Goal: Task Accomplishment & Management: Manage account settings

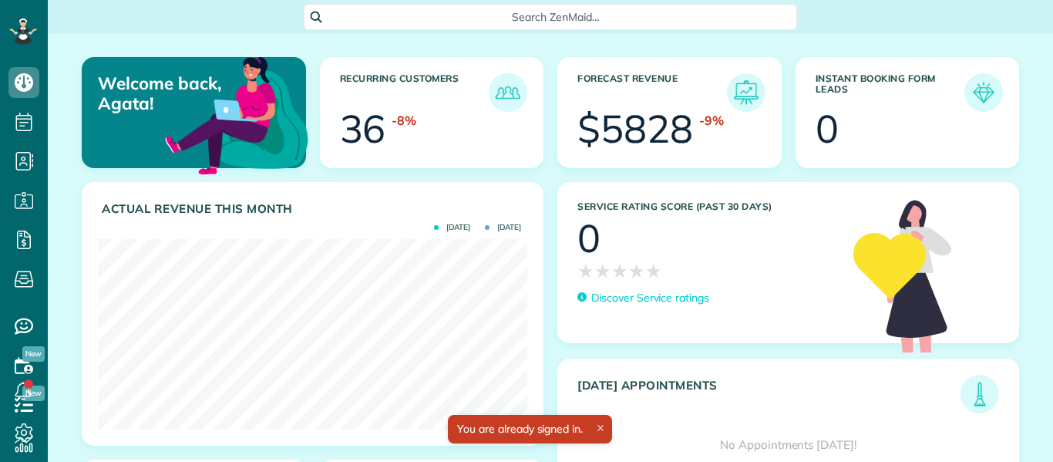
scroll to position [190, 429]
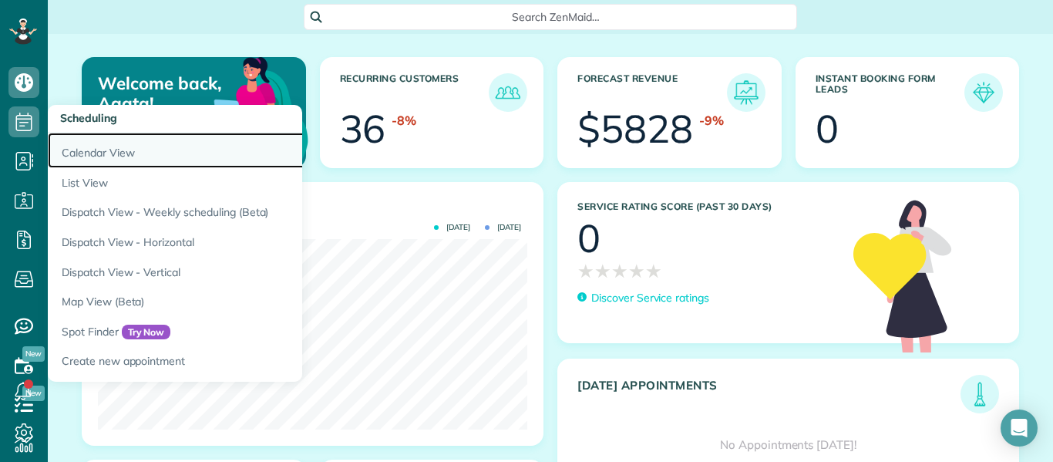
click at [81, 158] on link "Calendar View" at bounding box center [240, 150] width 385 height 35
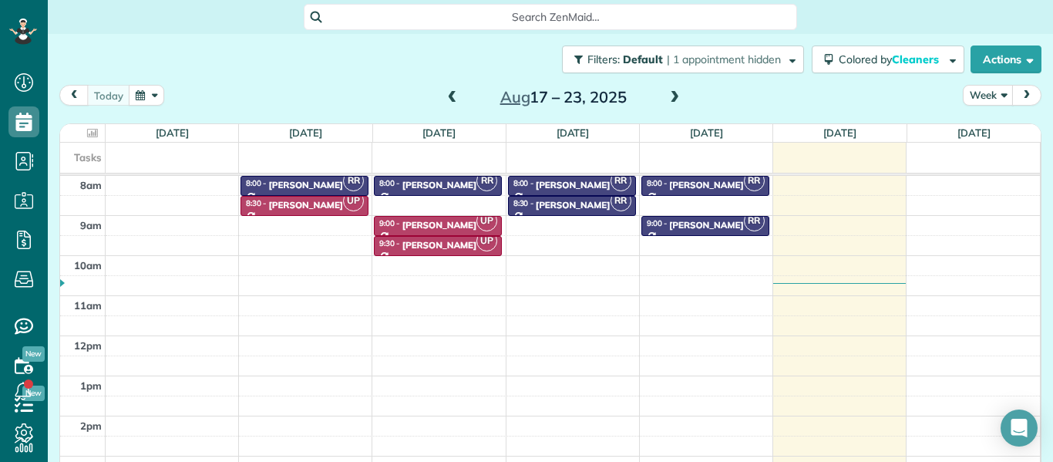
scroll to position [7, 7]
click at [452, 96] on span at bounding box center [452, 98] width 17 height 14
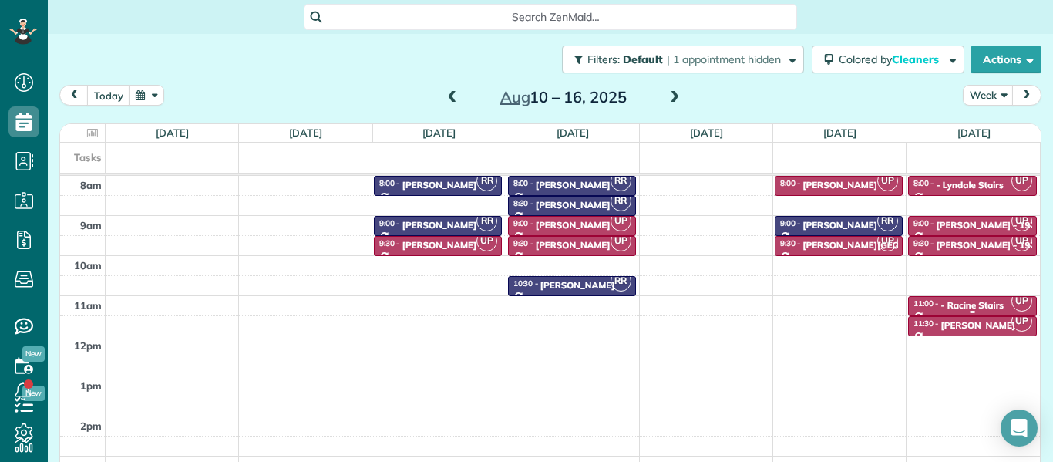
click at [969, 300] on div "- Racine Stairs" at bounding box center [971, 305] width 63 height 11
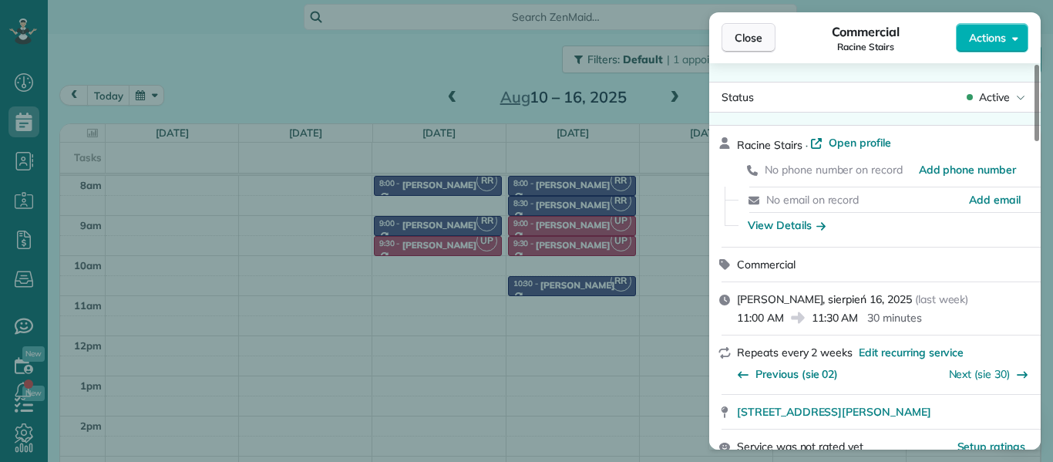
click at [757, 35] on span "Close" at bounding box center [748, 37] width 28 height 15
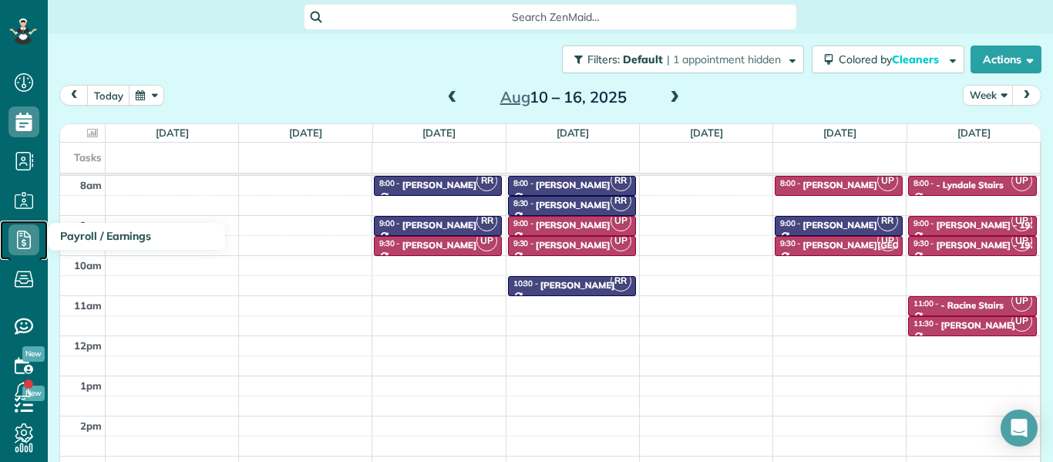
click at [27, 240] on icon at bounding box center [23, 239] width 31 height 31
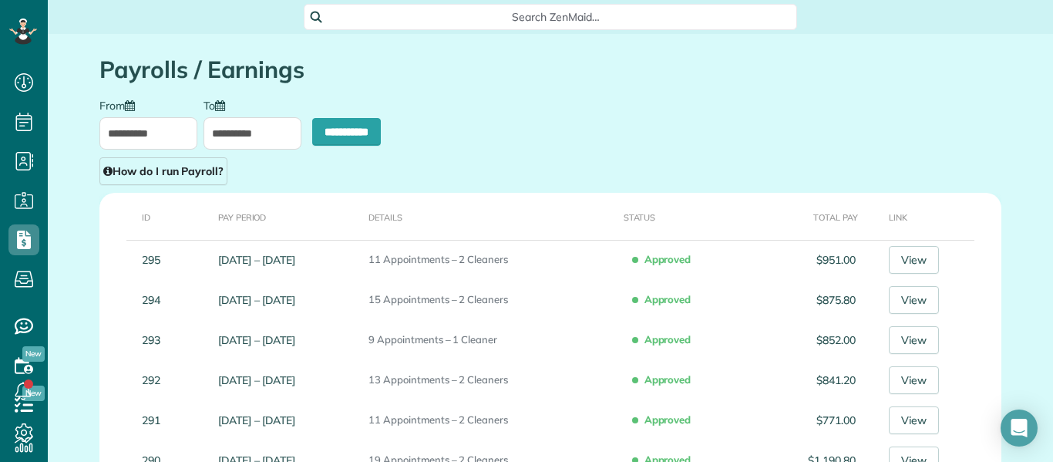
click at [163, 129] on input "**********" at bounding box center [148, 133] width 98 height 32
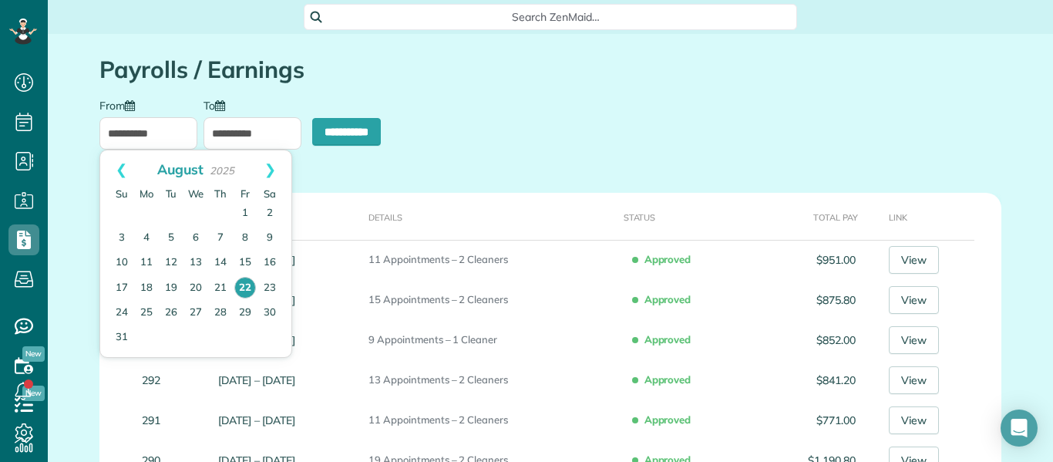
scroll to position [7, 7]
click at [273, 257] on link "16" at bounding box center [269, 262] width 25 height 25
type input "**********"
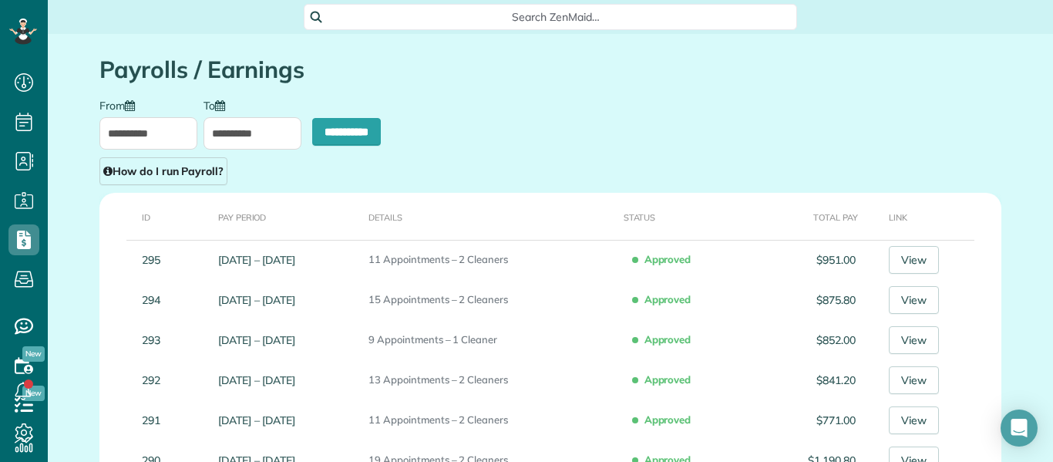
click at [261, 131] on input "**********" at bounding box center [252, 133] width 98 height 32
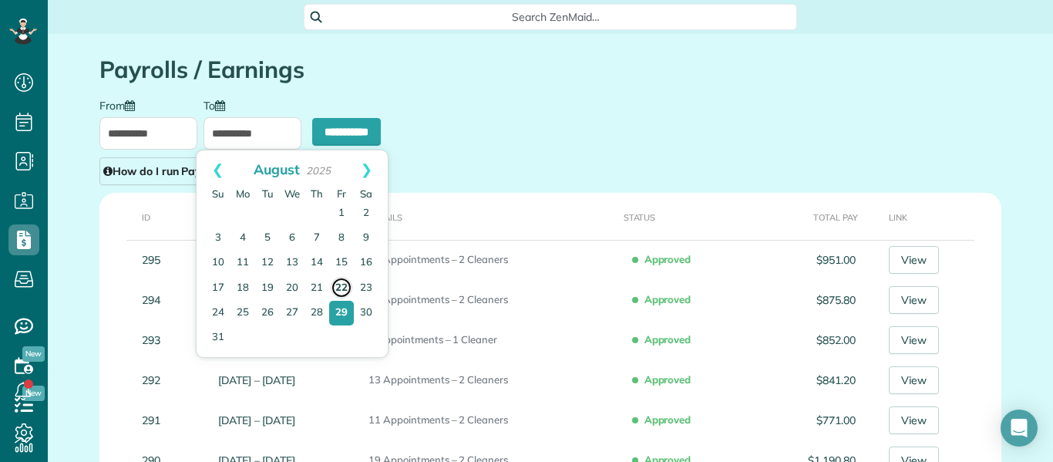
click at [345, 285] on link "22" at bounding box center [342, 288] width 22 height 22
type input "**********"
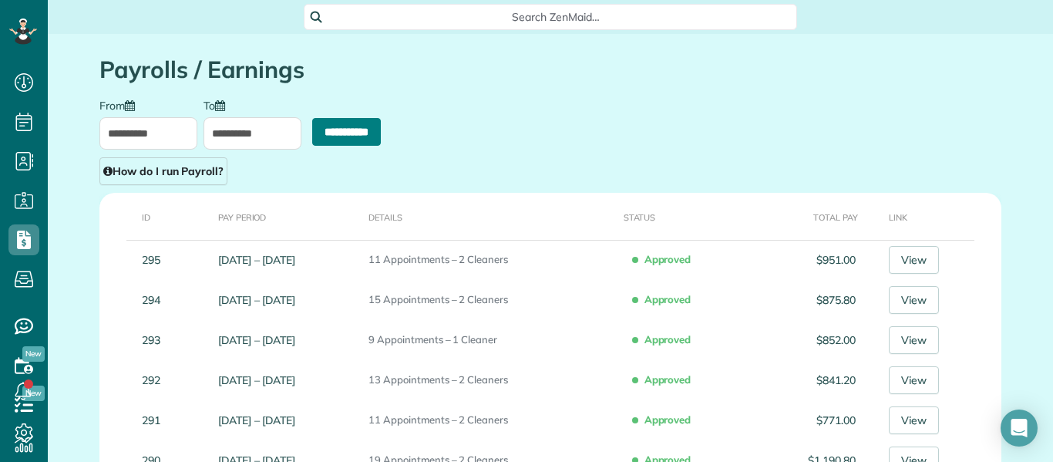
click at [351, 133] on input "**********" at bounding box center [346, 132] width 69 height 28
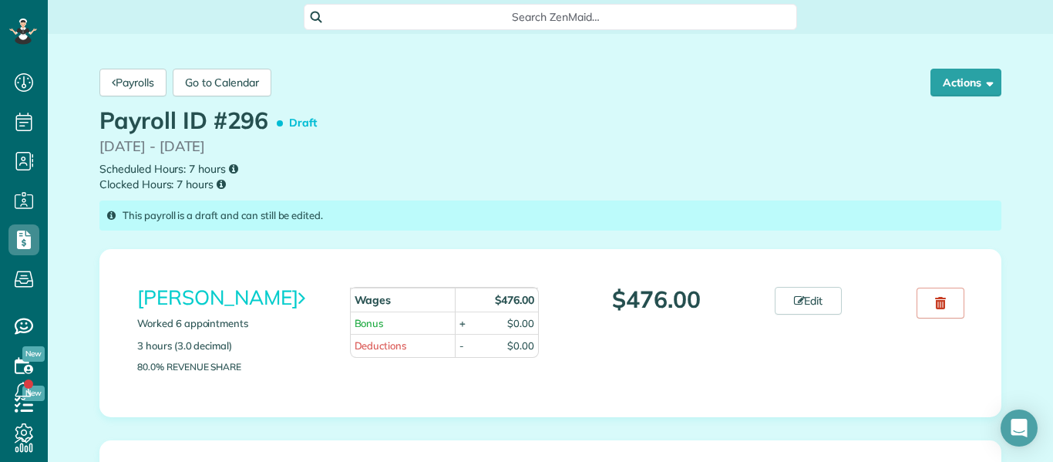
scroll to position [7, 7]
drag, startPoint x: 861, startPoint y: 176, endPoint x: 881, endPoint y: 425, distance: 249.7
click at [881, 425] on div "Payrolls Go to Calendar Actions Approve Payroll Reset and Recalculate Recalcula…" at bounding box center [550, 406] width 902 height 698
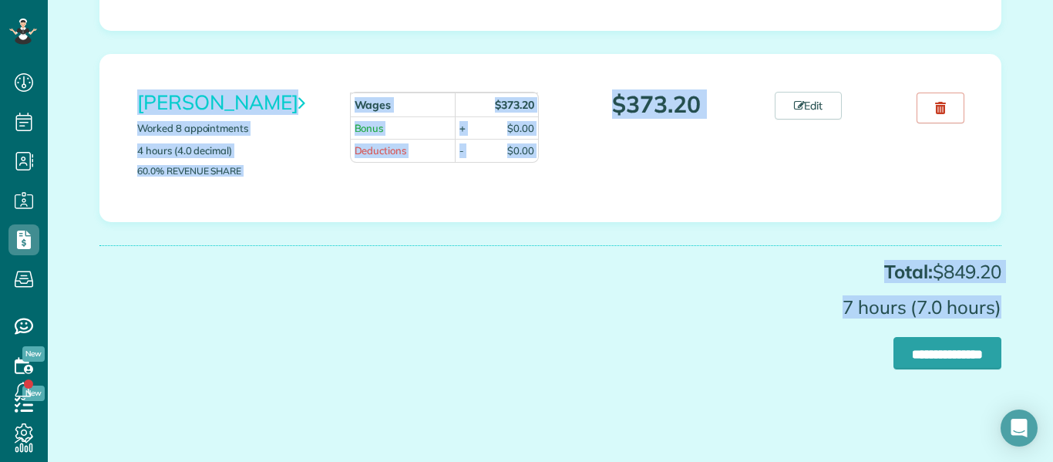
drag, startPoint x: 846, startPoint y: 243, endPoint x: 847, endPoint y: 480, distance: 237.3
click at [847, 461] on html "Dashboard Scheduling Calendar View List View Dispatch View - Weekly scheduling …" at bounding box center [526, 231] width 1053 height 462
click at [808, 109] on link "Edit" at bounding box center [808, 106] width 68 height 28
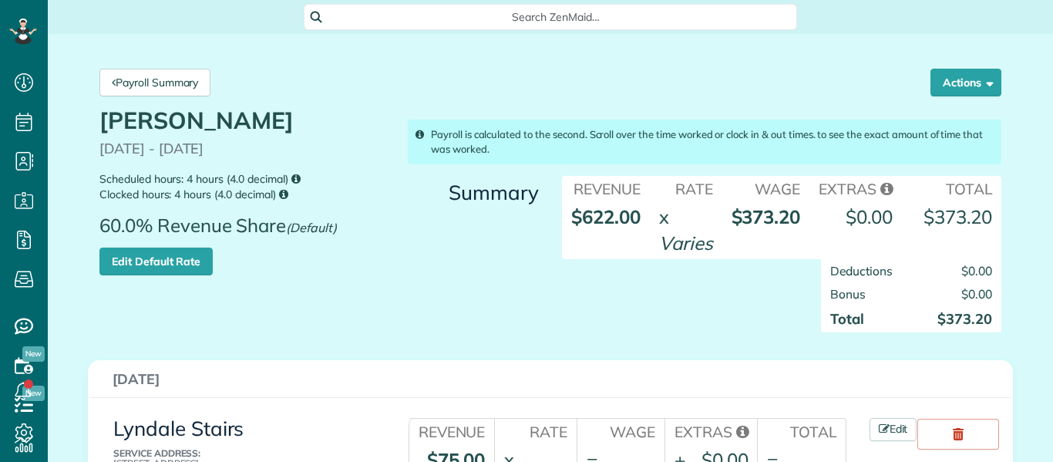
scroll to position [7, 7]
click at [626, 296] on div "Deductions $0.00 Bonus $0.00 Total $373.20" at bounding box center [781, 303] width 462 height 89
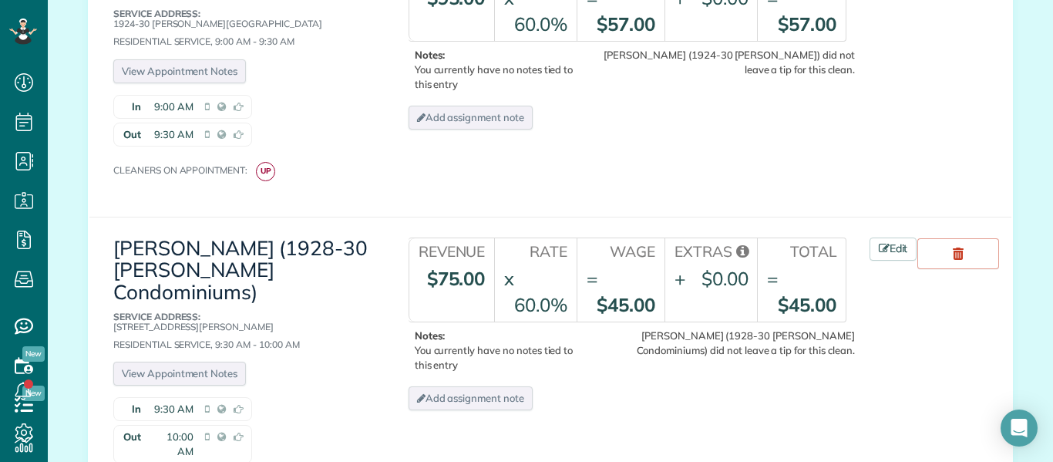
scroll to position [740, 0]
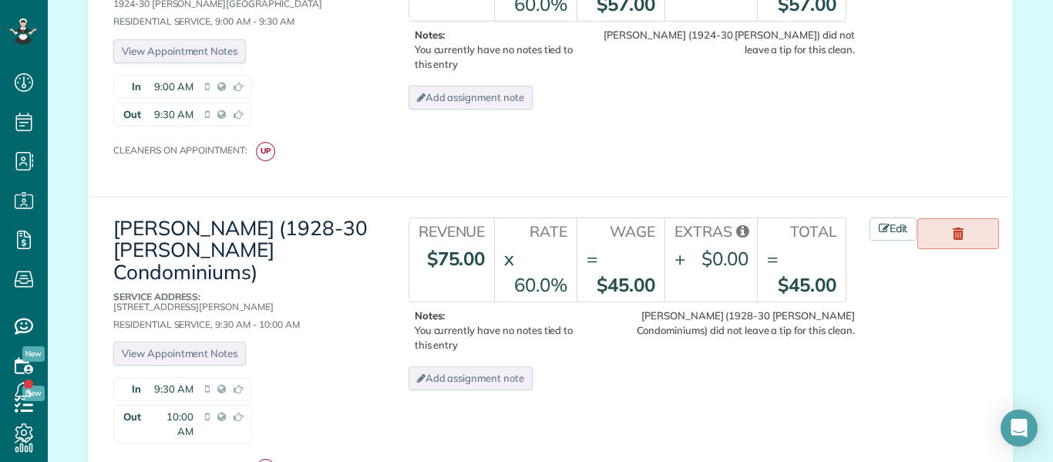
click at [948, 230] on link at bounding box center [958, 233] width 82 height 31
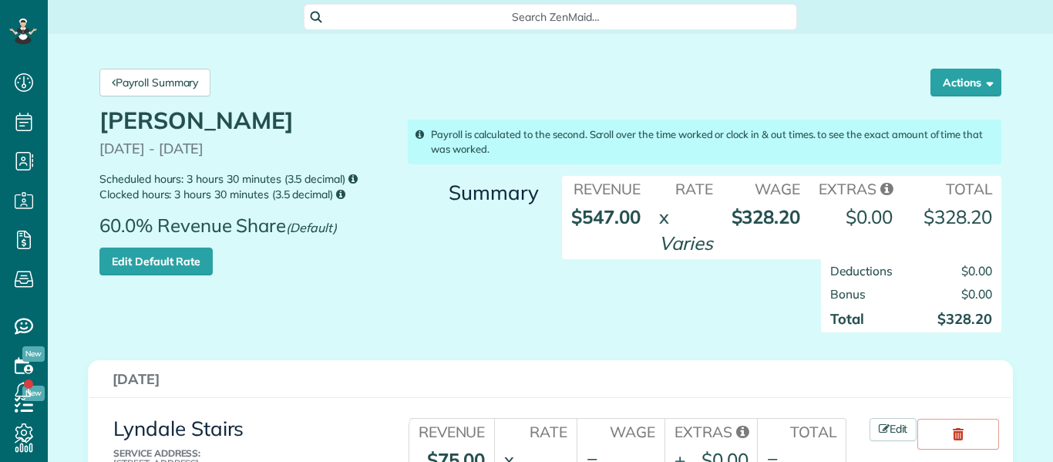
scroll to position [7, 7]
click at [804, 312] on div "Deductions $0.00 Bonus $0.00 Total $328.20" at bounding box center [896, 303] width 231 height 89
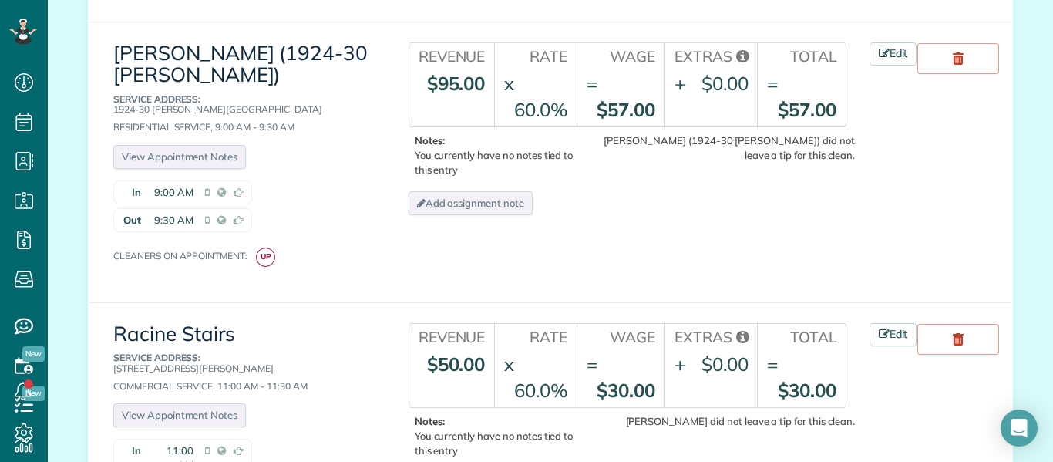
scroll to position [647, 0]
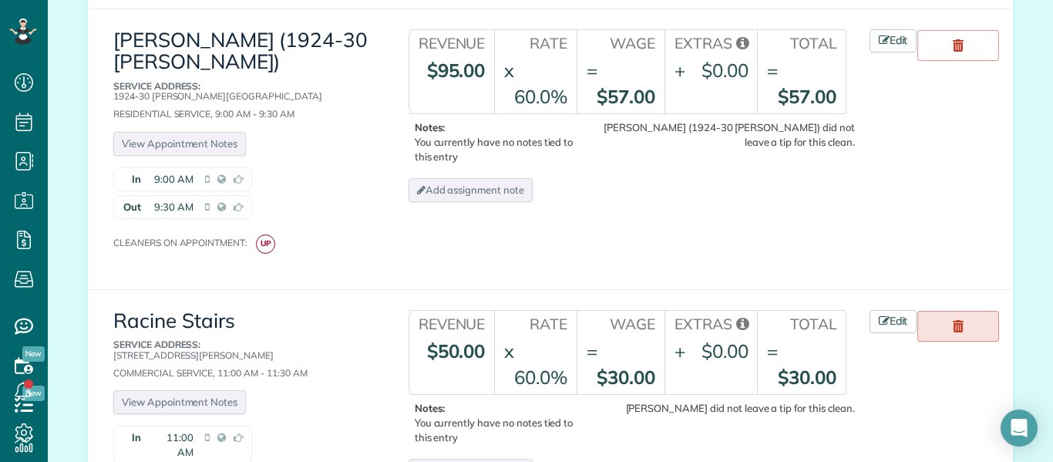
click at [952, 324] on link at bounding box center [958, 326] width 82 height 31
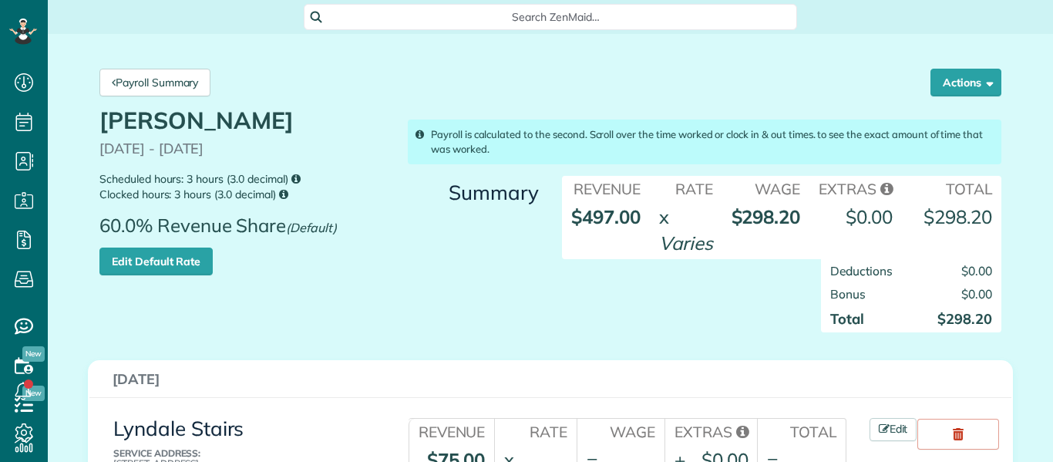
scroll to position [7, 7]
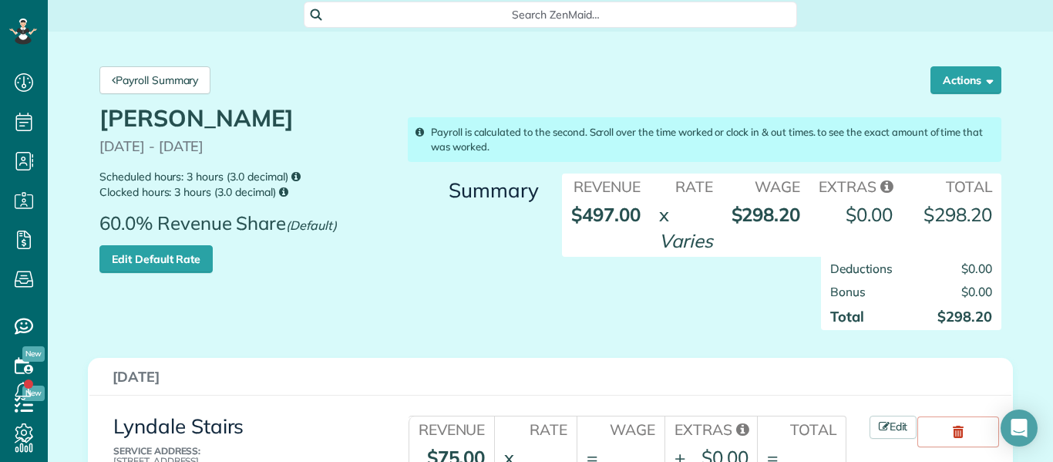
scroll to position [0, 0]
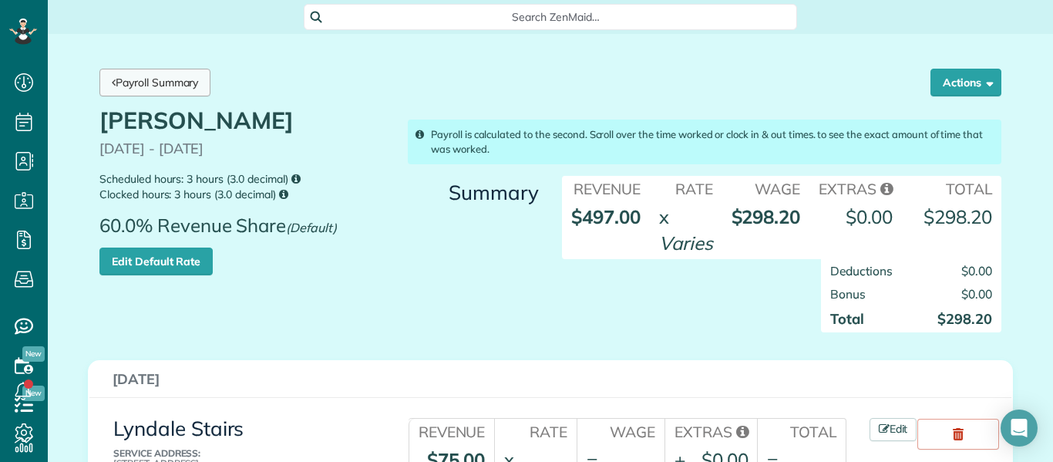
click at [163, 82] on link "Payroll Summary" at bounding box center [154, 83] width 111 height 28
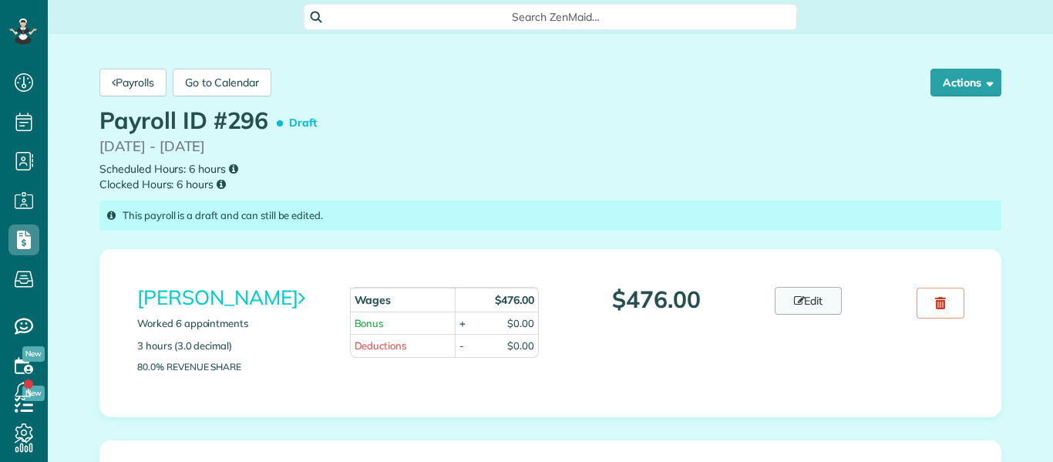
scroll to position [7, 7]
click at [814, 297] on link "Edit" at bounding box center [808, 301] width 68 height 28
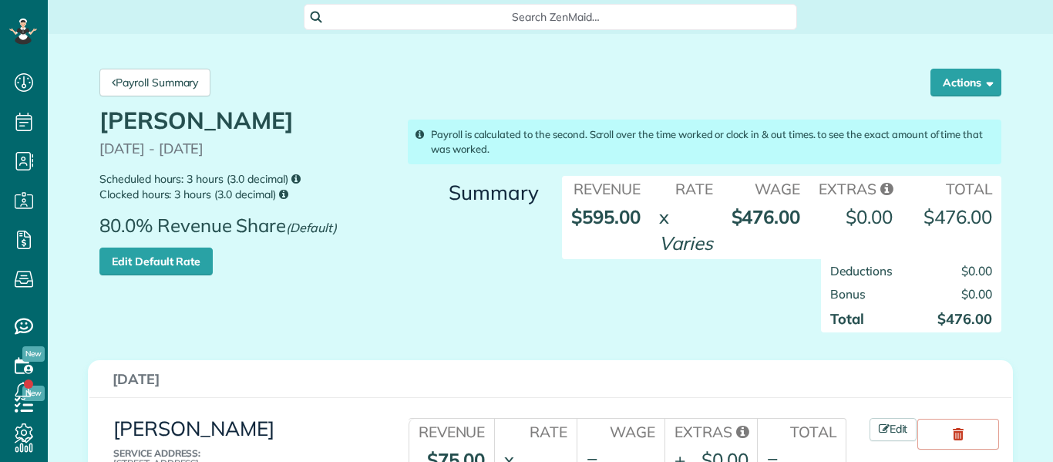
click at [636, 291] on div "Deductions $0.00 Bonus $0.00 Total $476.00" at bounding box center [781, 303] width 462 height 89
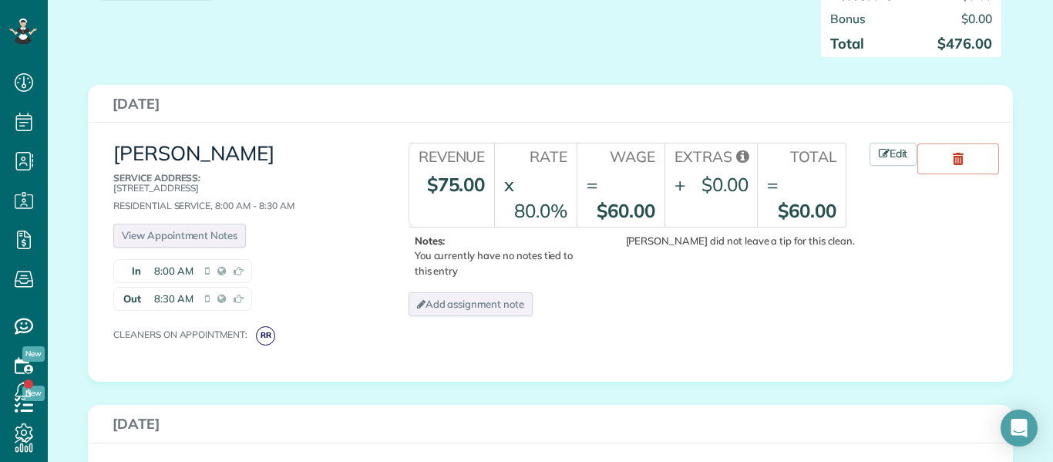
scroll to position [277, 0]
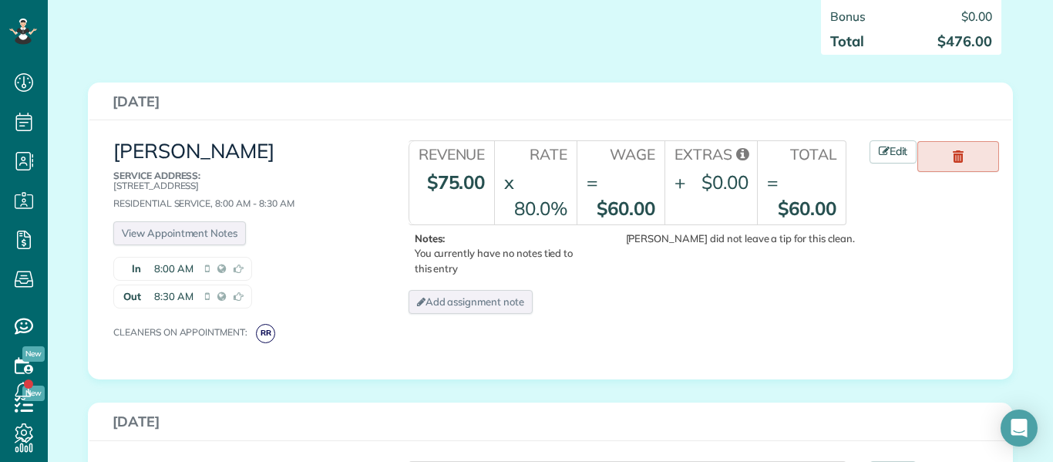
click at [963, 155] on use at bounding box center [957, 156] width 11 height 12
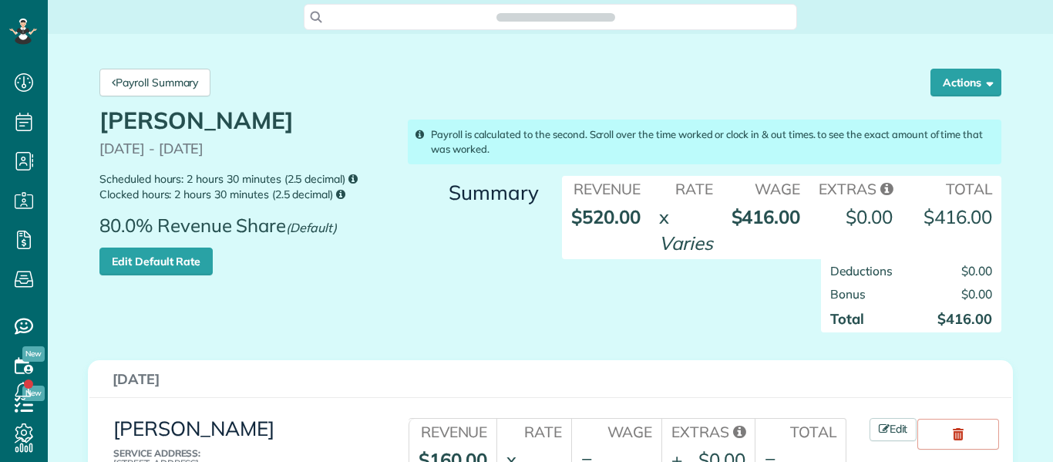
scroll to position [7, 7]
click at [475, 262] on div "Summary Revenue Rate Wage Extras Total $520.00 x Varies $416.00 $0.00 $416.00 $…" at bounding box center [704, 262] width 616 height 172
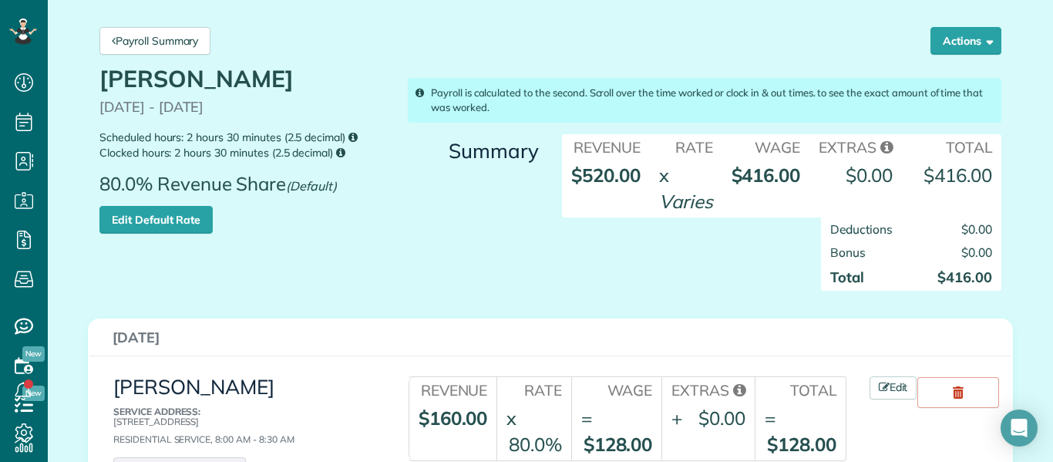
scroll to position [0, 0]
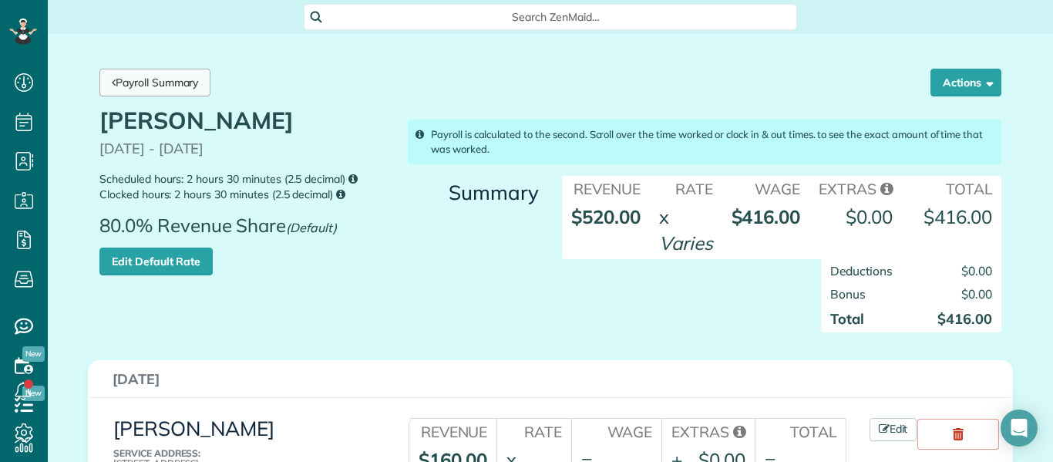
click at [169, 89] on link "Payroll Summary" at bounding box center [154, 83] width 111 height 28
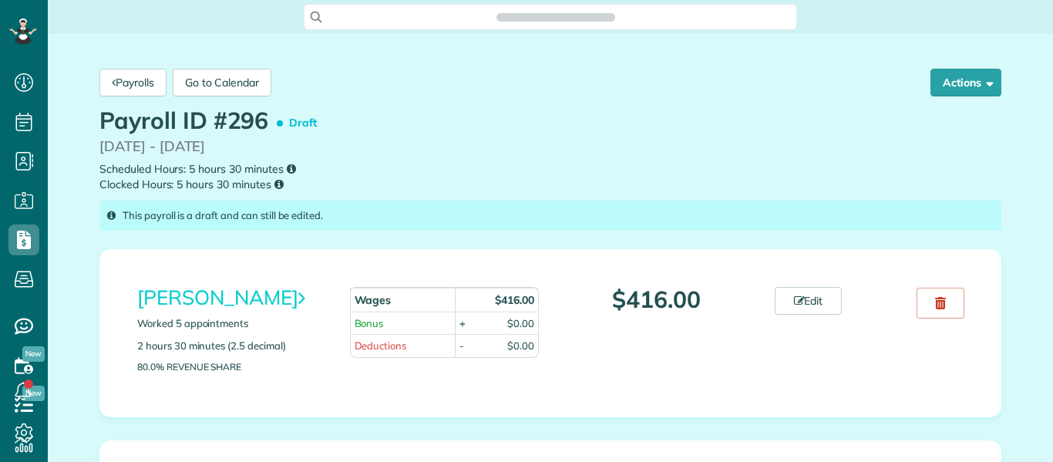
scroll to position [7, 7]
click at [966, 85] on button "Actions" at bounding box center [965, 83] width 71 height 28
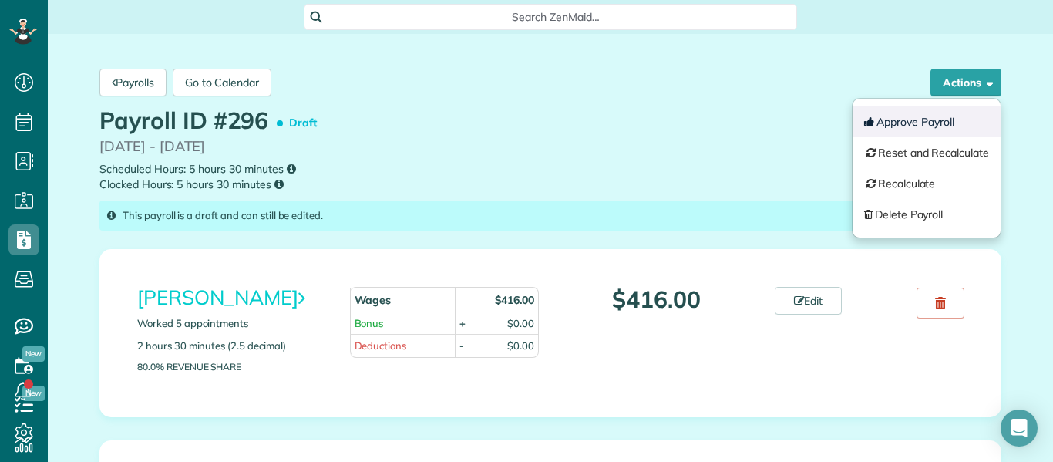
click at [901, 126] on button "Approve Payroll" at bounding box center [926, 121] width 148 height 31
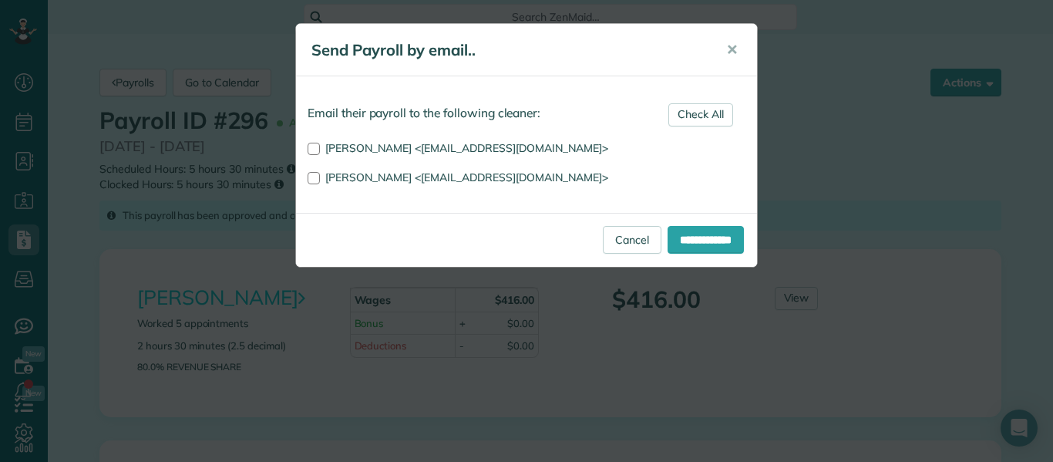
scroll to position [7, 7]
click at [679, 248] on input "**********" at bounding box center [705, 240] width 76 height 28
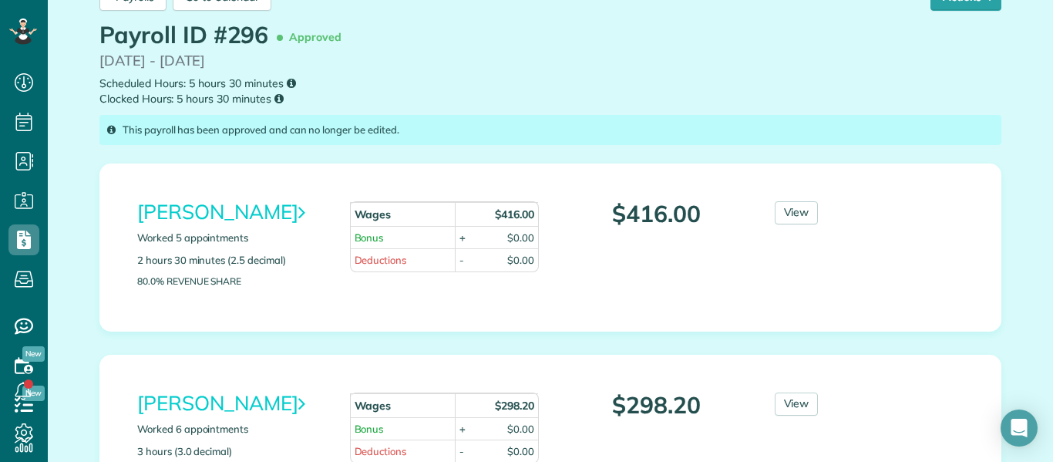
scroll to position [87, 0]
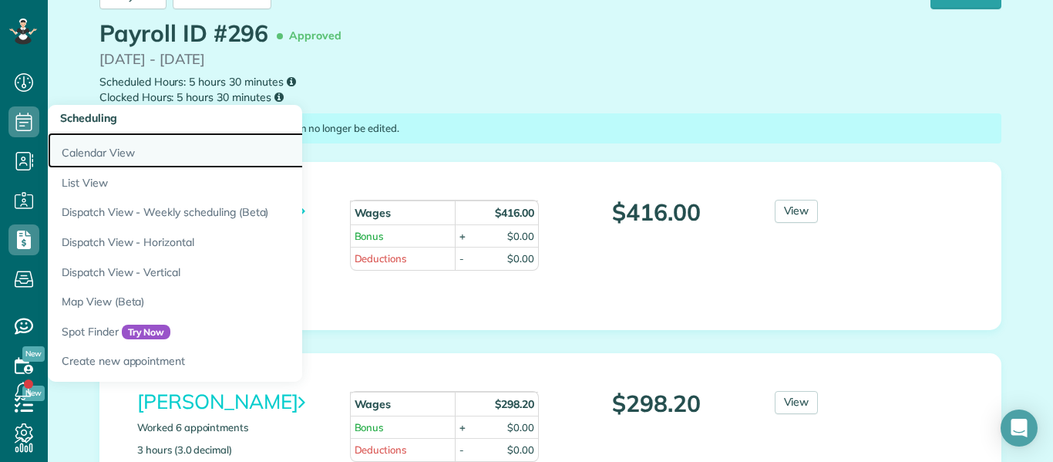
click at [103, 155] on link "Calendar View" at bounding box center [240, 150] width 385 height 35
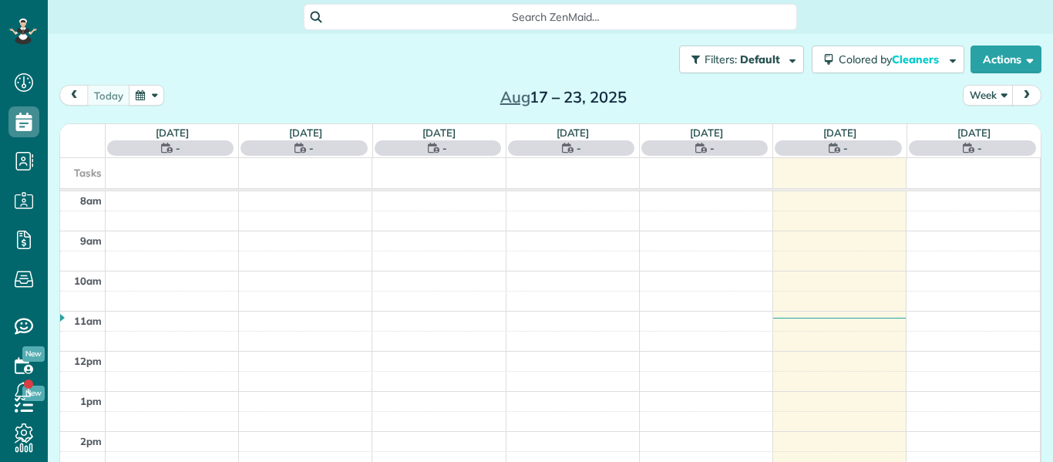
scroll to position [7, 7]
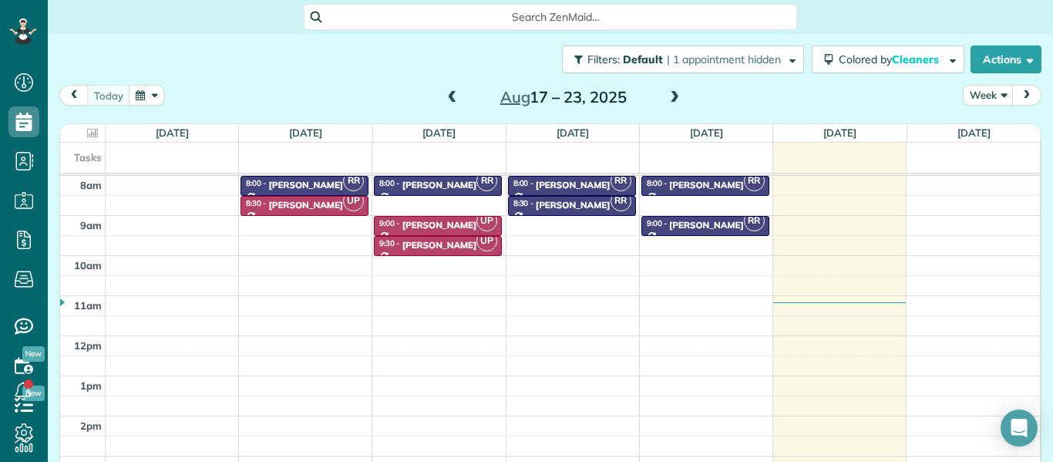
click at [451, 92] on span at bounding box center [452, 98] width 17 height 14
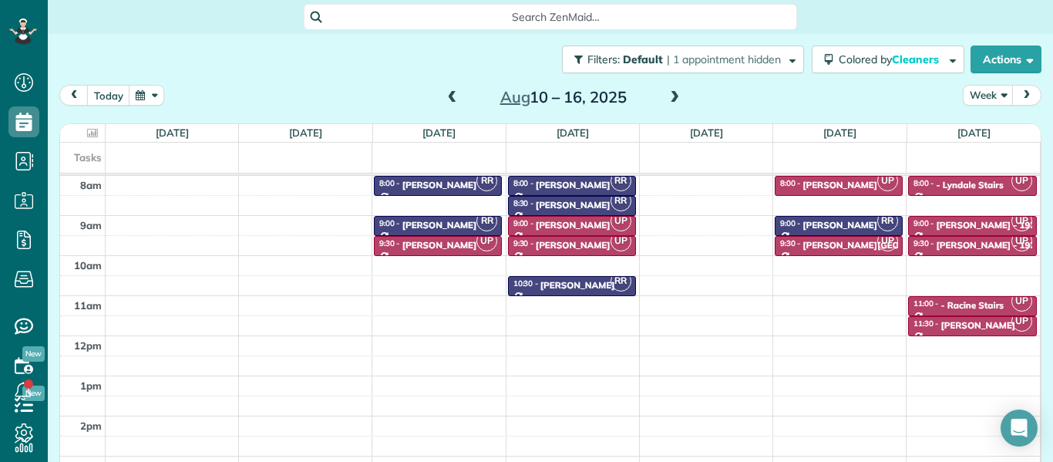
click at [673, 96] on span at bounding box center [674, 98] width 17 height 14
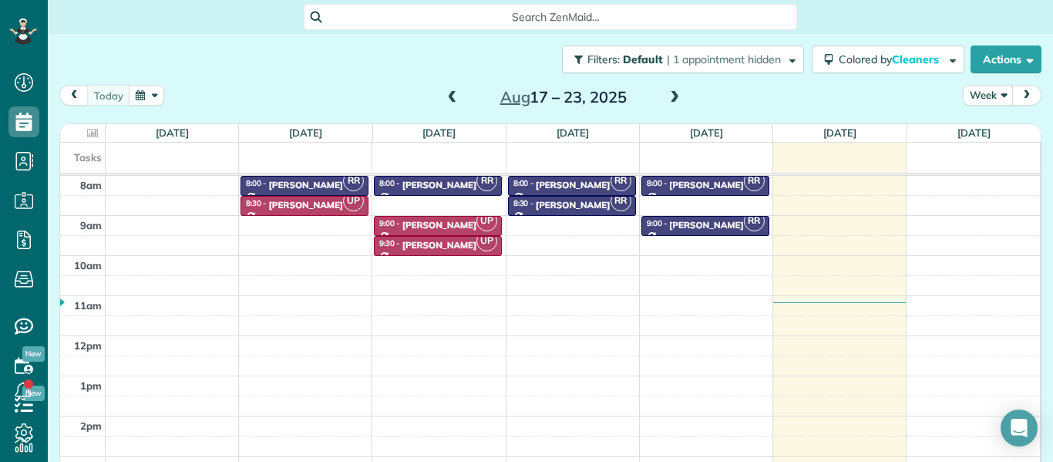
click at [673, 96] on span at bounding box center [674, 98] width 17 height 14
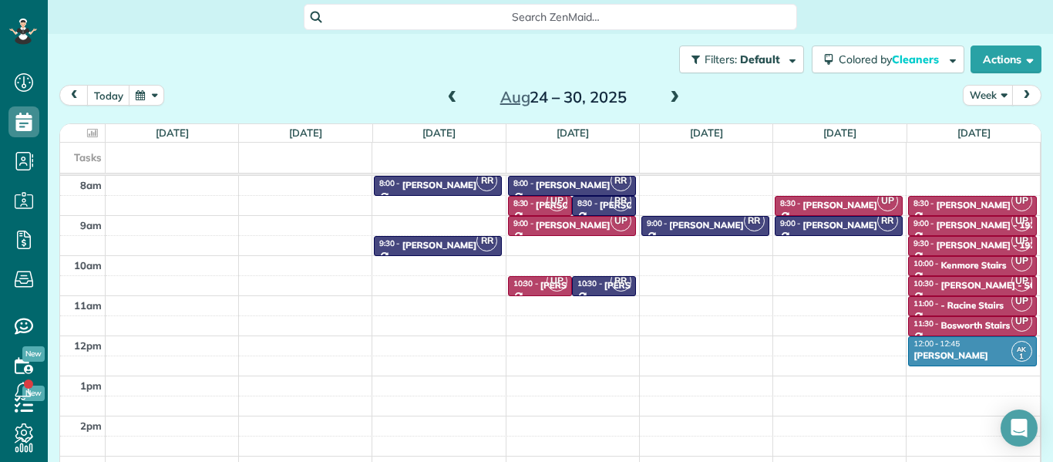
click at [673, 96] on span at bounding box center [674, 98] width 17 height 14
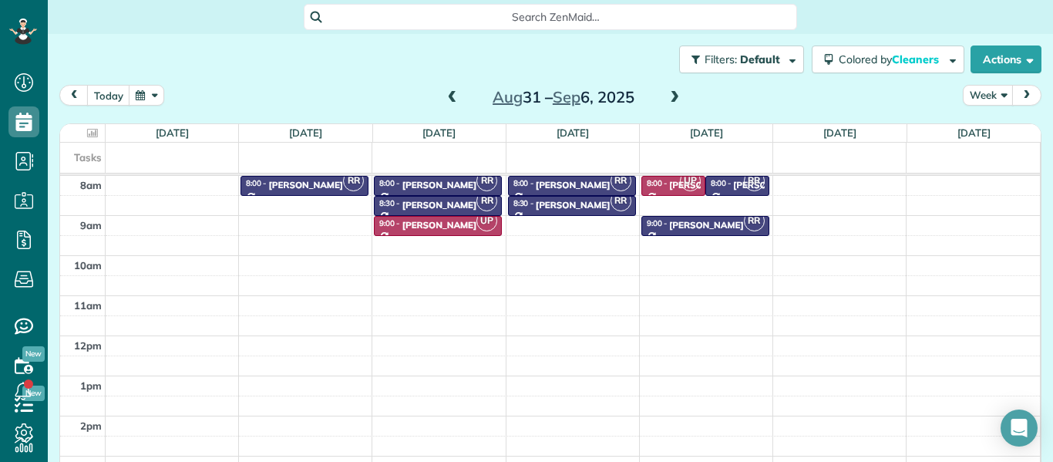
click at [673, 96] on span at bounding box center [674, 98] width 17 height 14
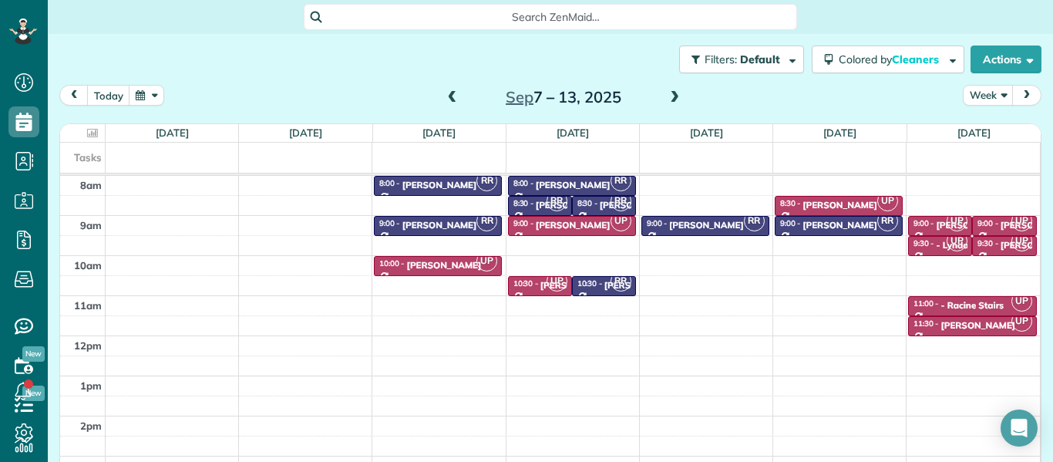
click at [673, 96] on span at bounding box center [674, 98] width 17 height 14
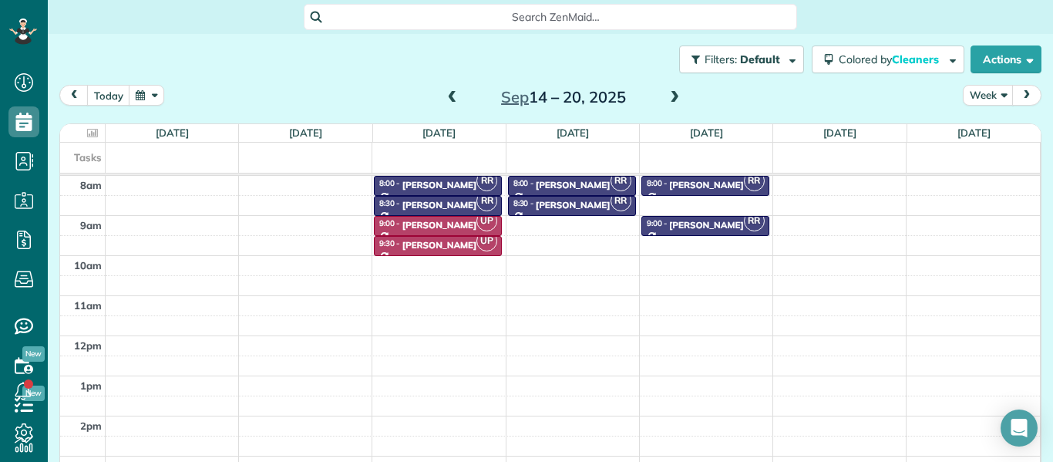
click at [673, 96] on span at bounding box center [674, 98] width 17 height 14
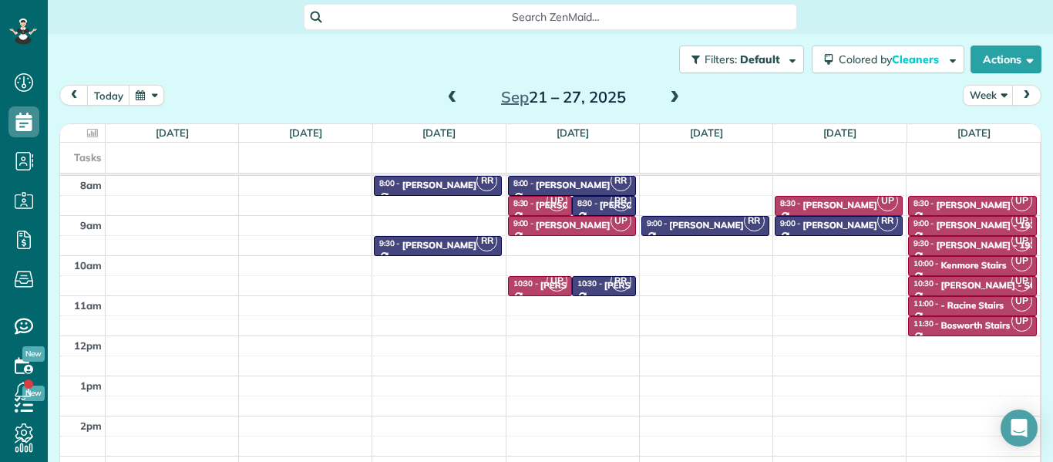
click at [456, 93] on span at bounding box center [452, 98] width 17 height 14
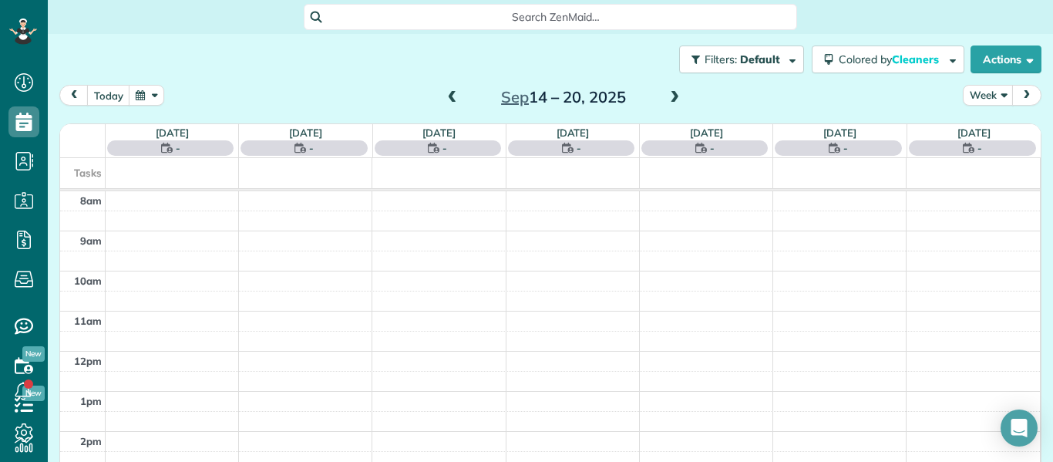
click at [456, 93] on span at bounding box center [452, 98] width 17 height 14
